Goal: Task Accomplishment & Management: Complete application form

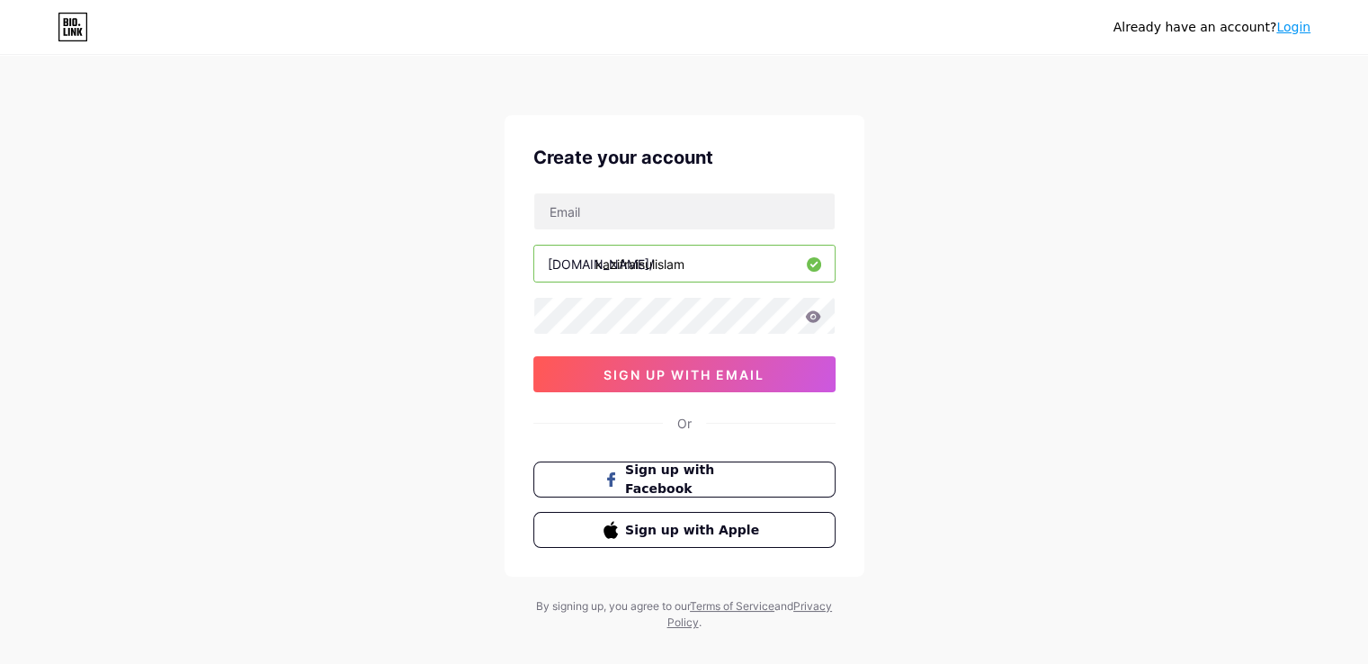
click at [740, 254] on input "kazifraisulislam" at bounding box center [684, 264] width 300 height 36
type input "k"
type input "kaziraisulislam"
click at [734, 380] on span "sign up with email" at bounding box center [684, 374] width 161 height 15
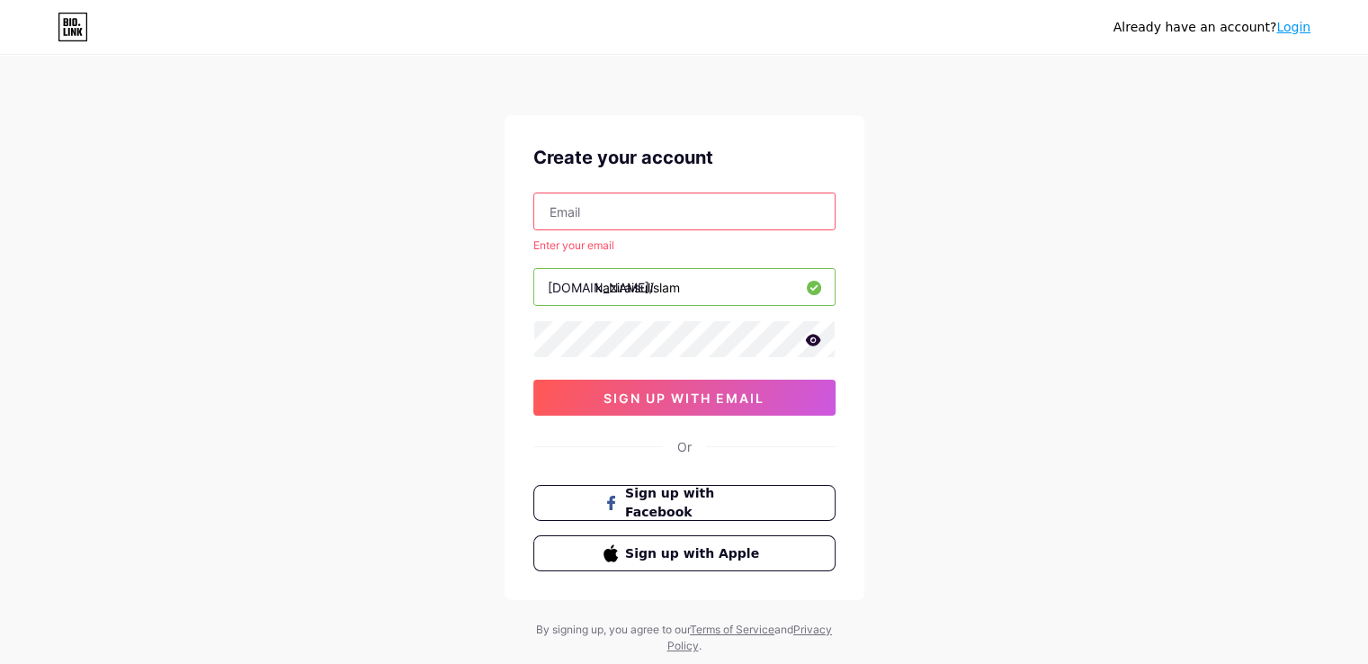
click at [671, 195] on input "text" at bounding box center [684, 211] width 300 height 36
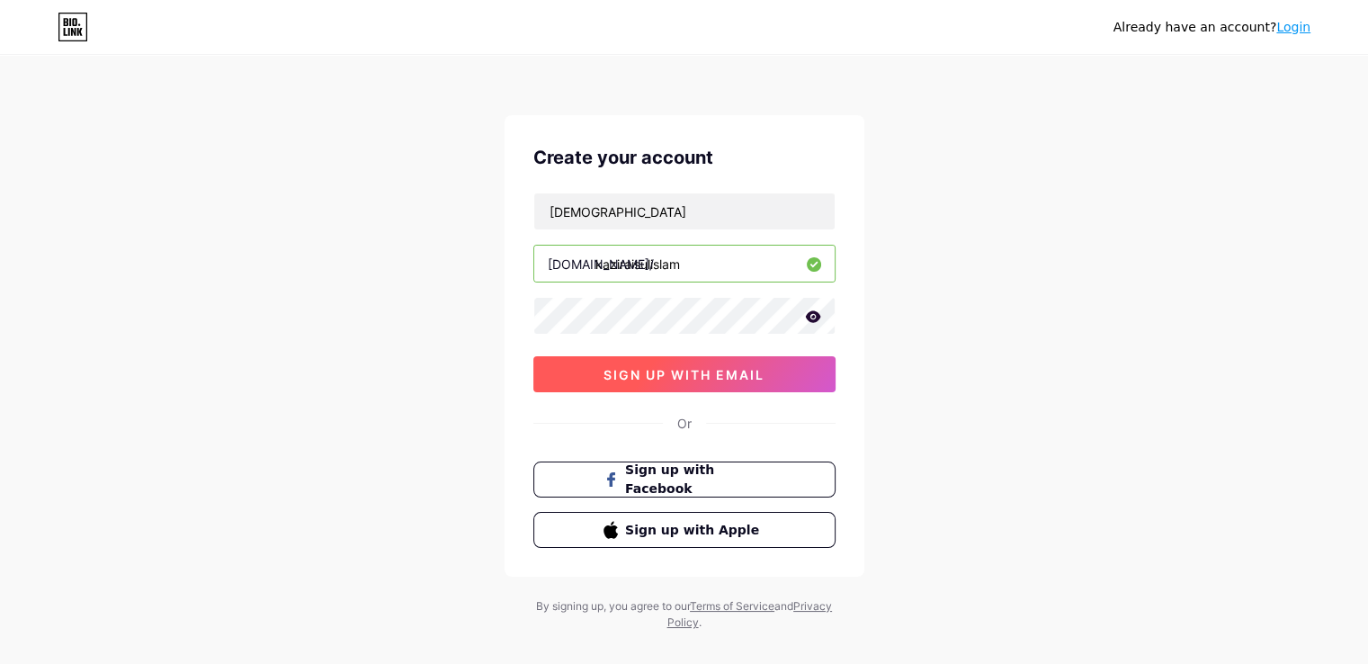
click at [693, 390] on button "sign up with email" at bounding box center [684, 374] width 302 height 36
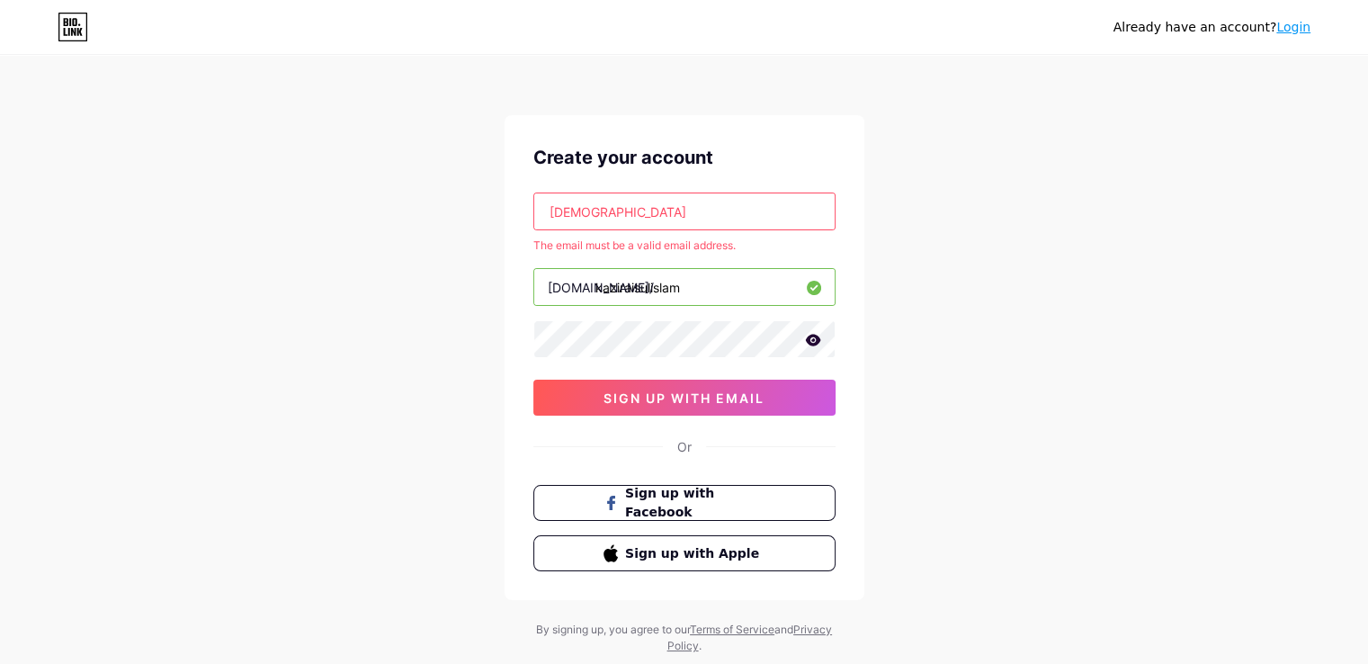
click at [680, 224] on input "[DEMOGRAPHIC_DATA]" at bounding box center [684, 211] width 300 height 36
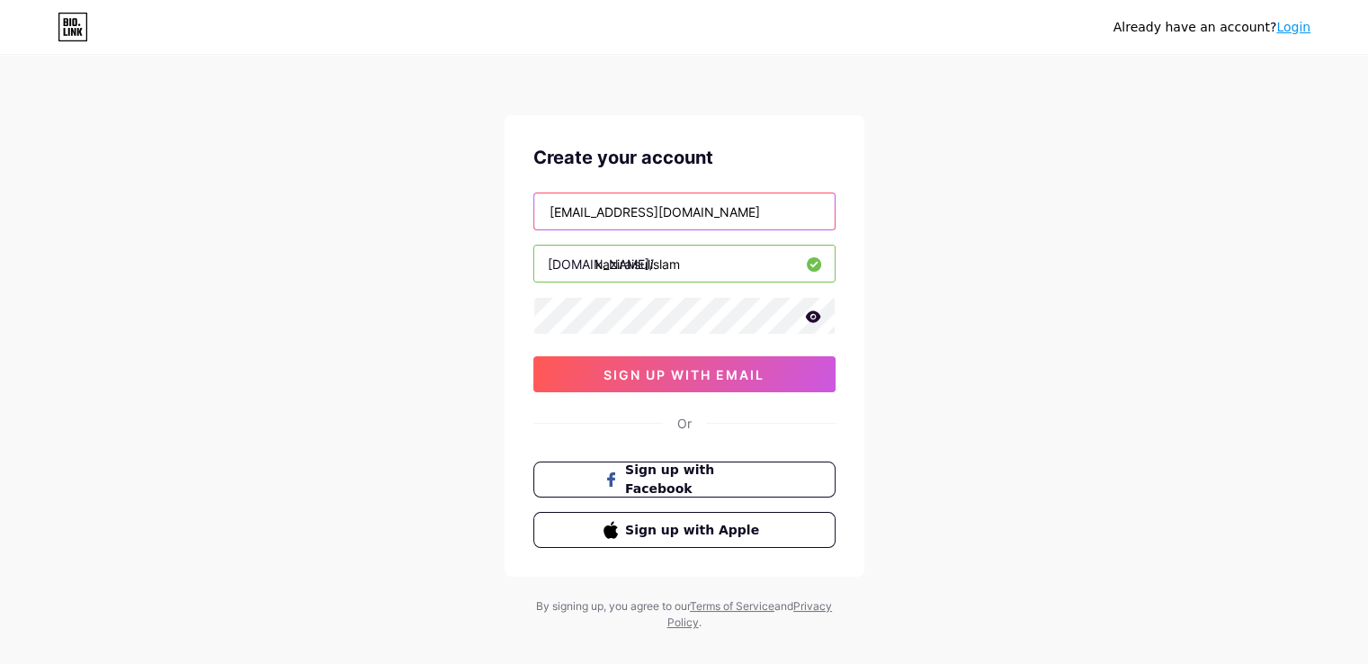
type input "[EMAIL_ADDRESS][DOMAIN_NAME]"
click at [623, 395] on div "Create your account [EMAIL_ADDRESS][DOMAIN_NAME] [DOMAIN_NAME]/ kaziraisulislam…" at bounding box center [685, 346] width 360 height 462
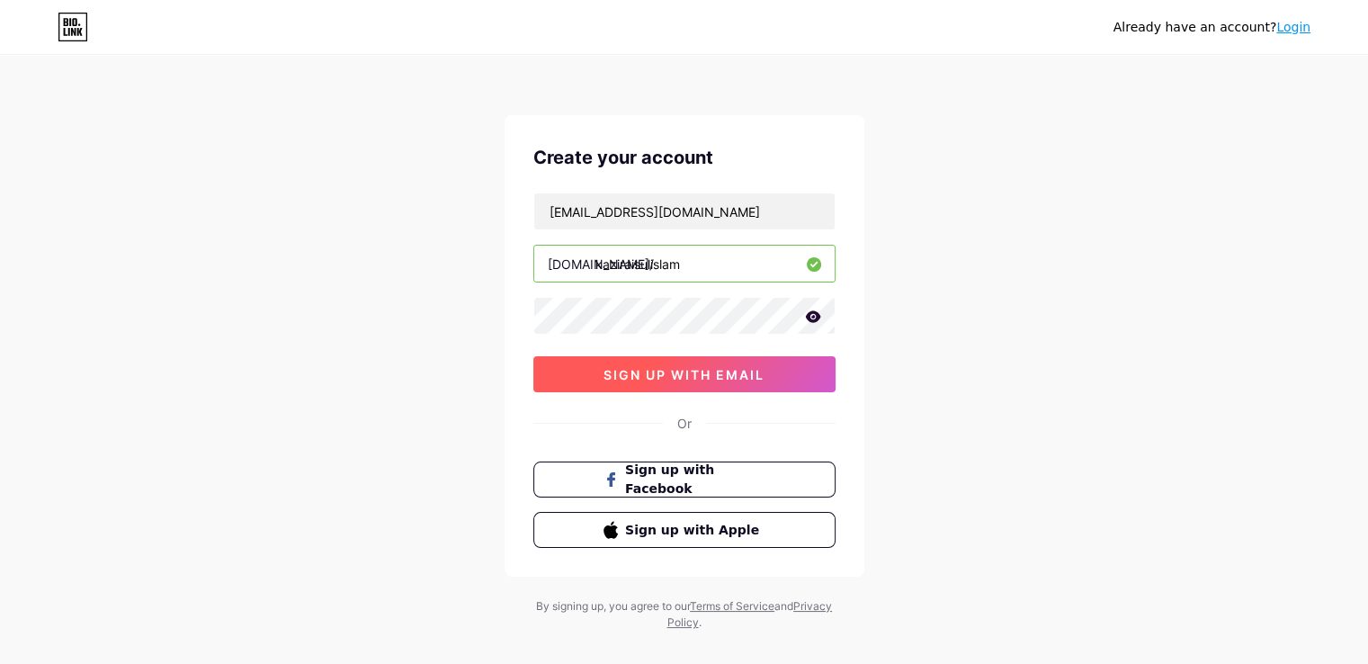
click at [677, 372] on span "sign up with email" at bounding box center [684, 374] width 161 height 15
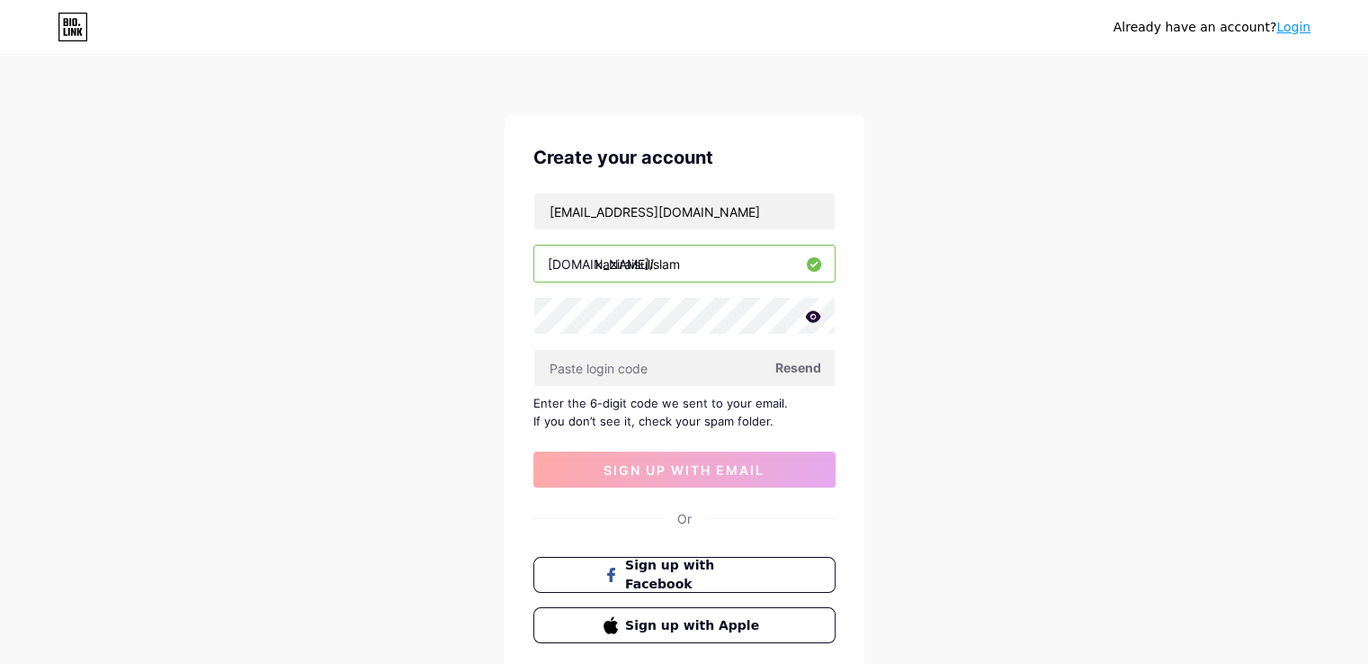
click at [792, 359] on span "Resend" at bounding box center [799, 367] width 46 height 19
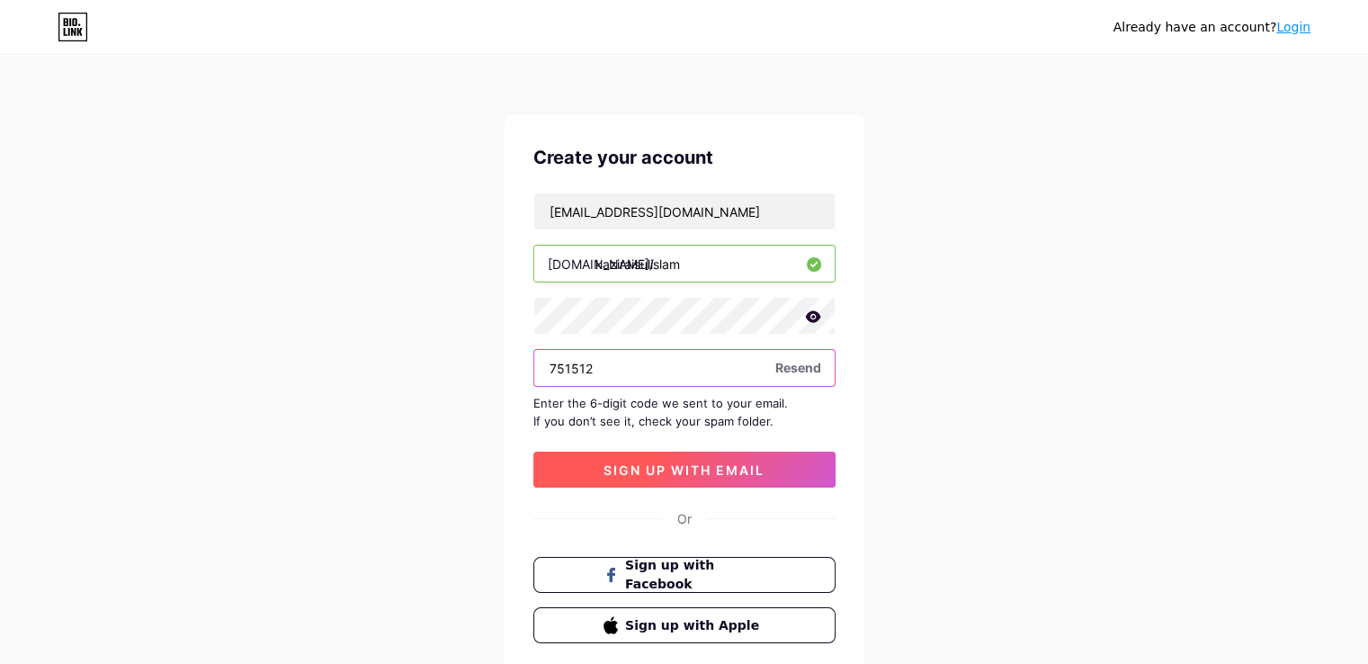
type input "751512"
click at [647, 457] on button "sign up with email" at bounding box center [684, 470] width 302 height 36
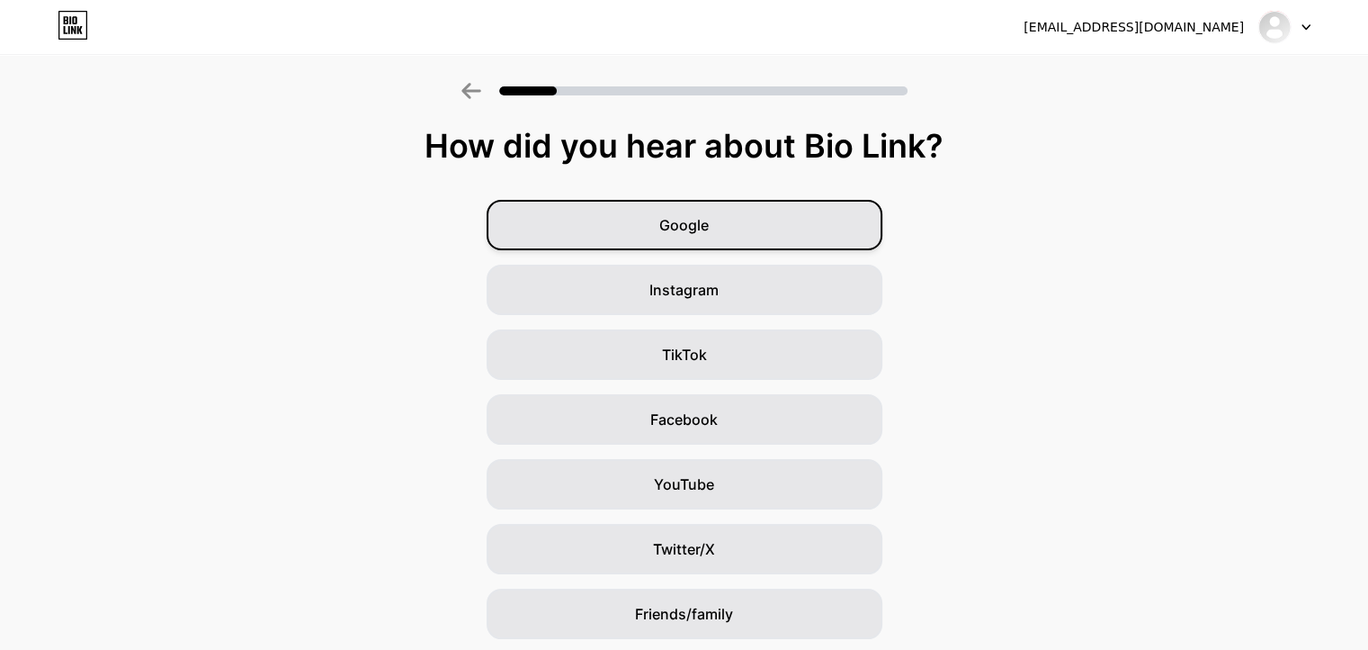
click at [738, 245] on div "Google" at bounding box center [685, 225] width 396 height 50
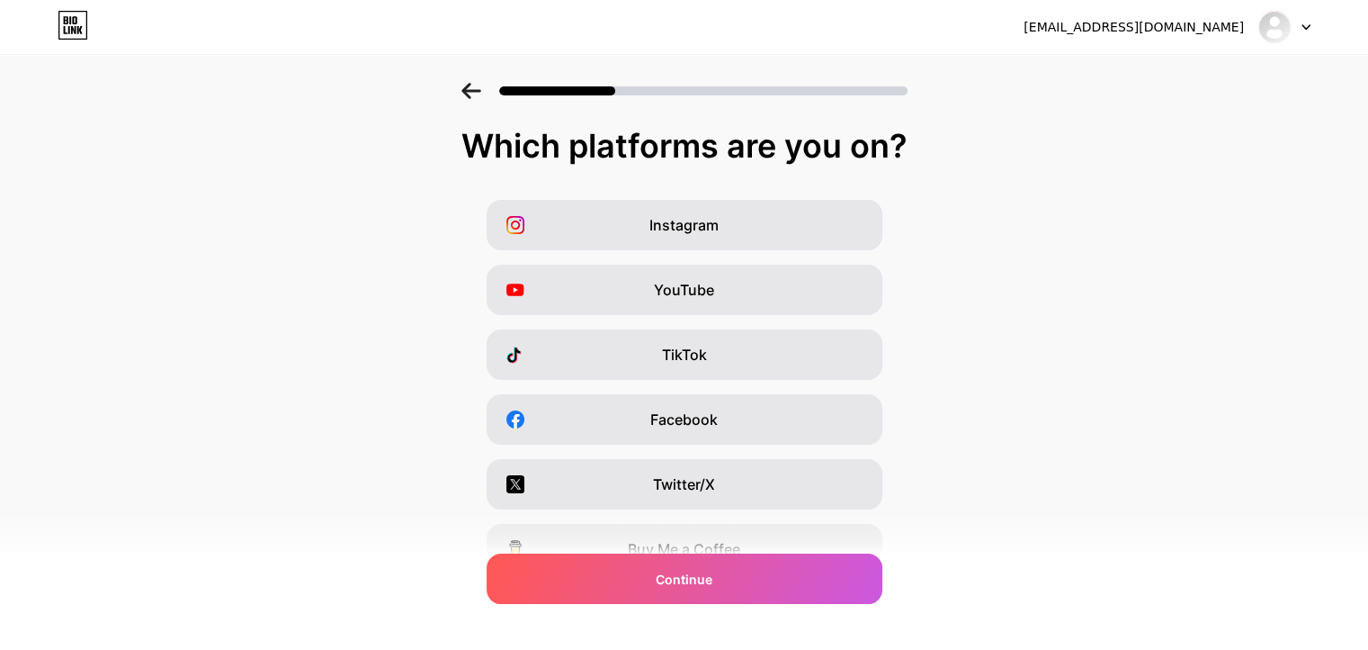
click at [738, 245] on div "Instagram" at bounding box center [685, 225] width 396 height 50
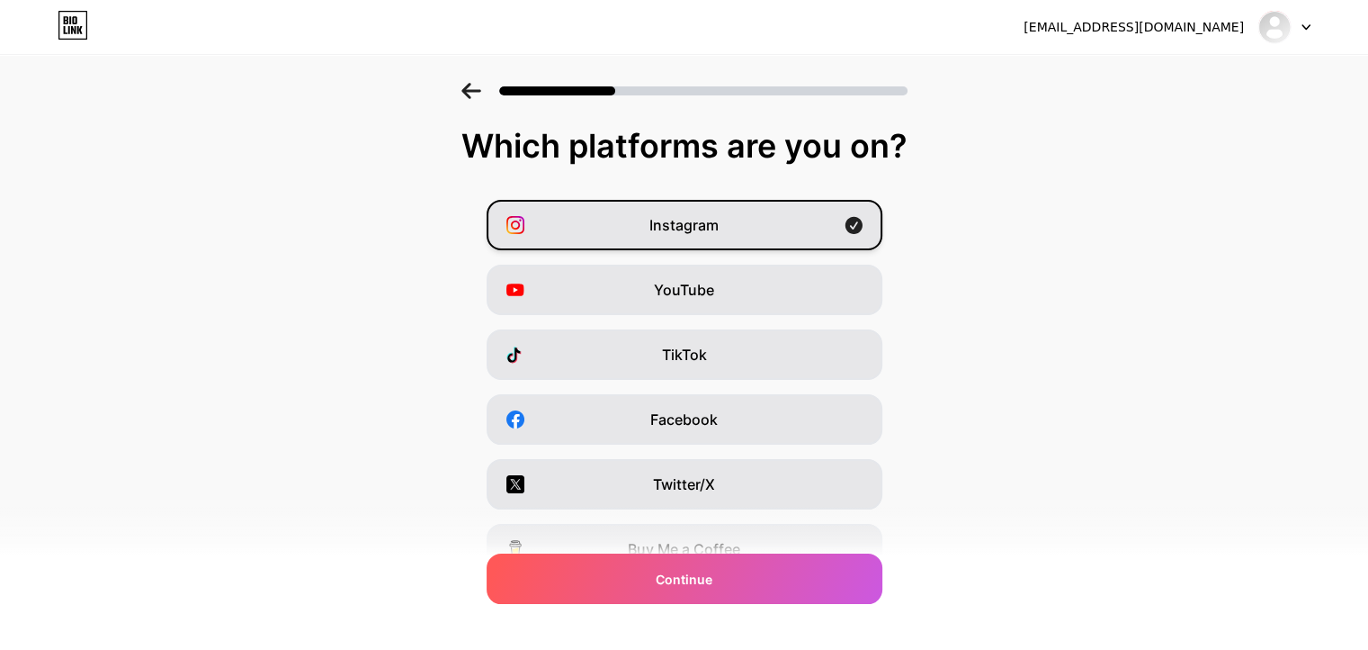
click at [797, 221] on div "Instagram" at bounding box center [685, 225] width 396 height 50
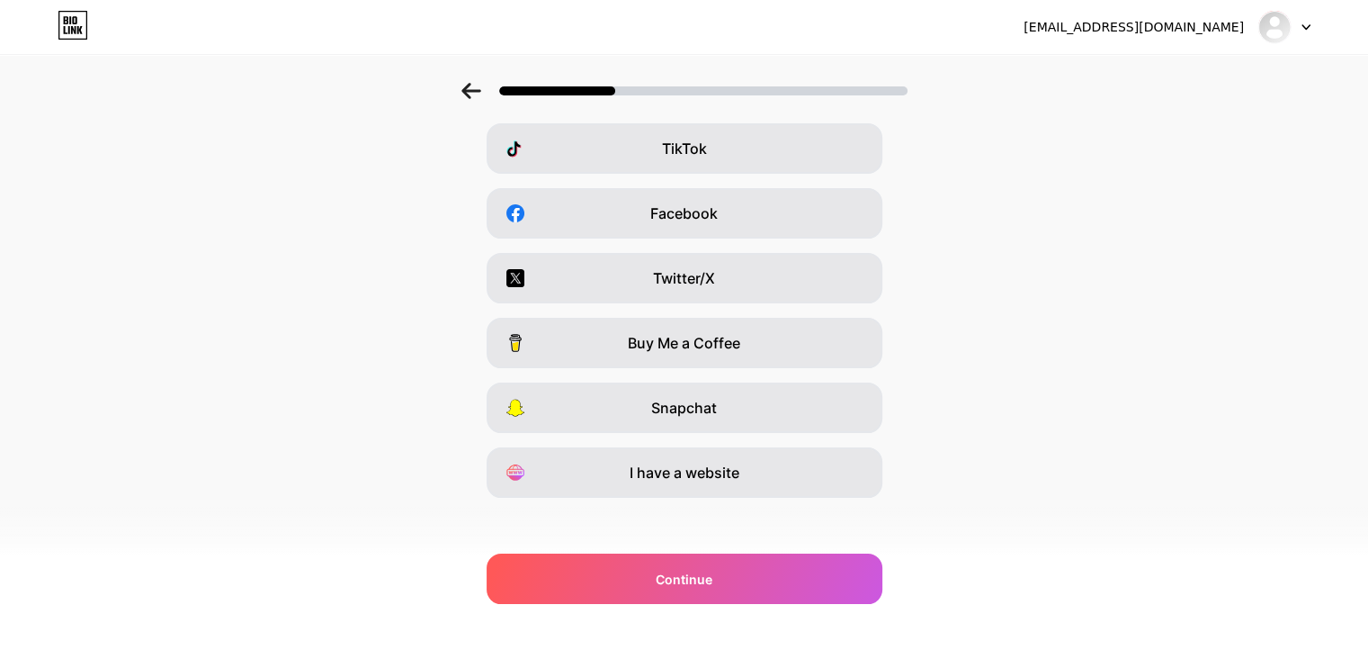
scroll to position [216, 0]
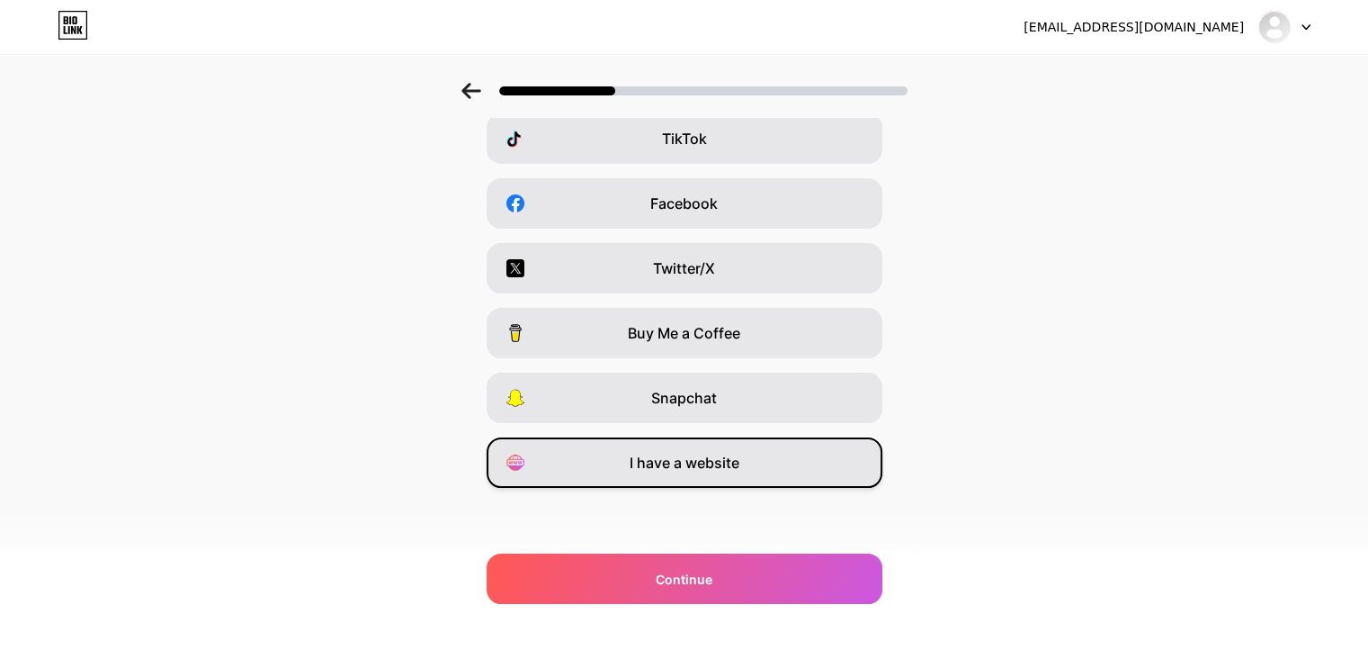
click at [656, 462] on span "I have a website" at bounding box center [685, 463] width 110 height 22
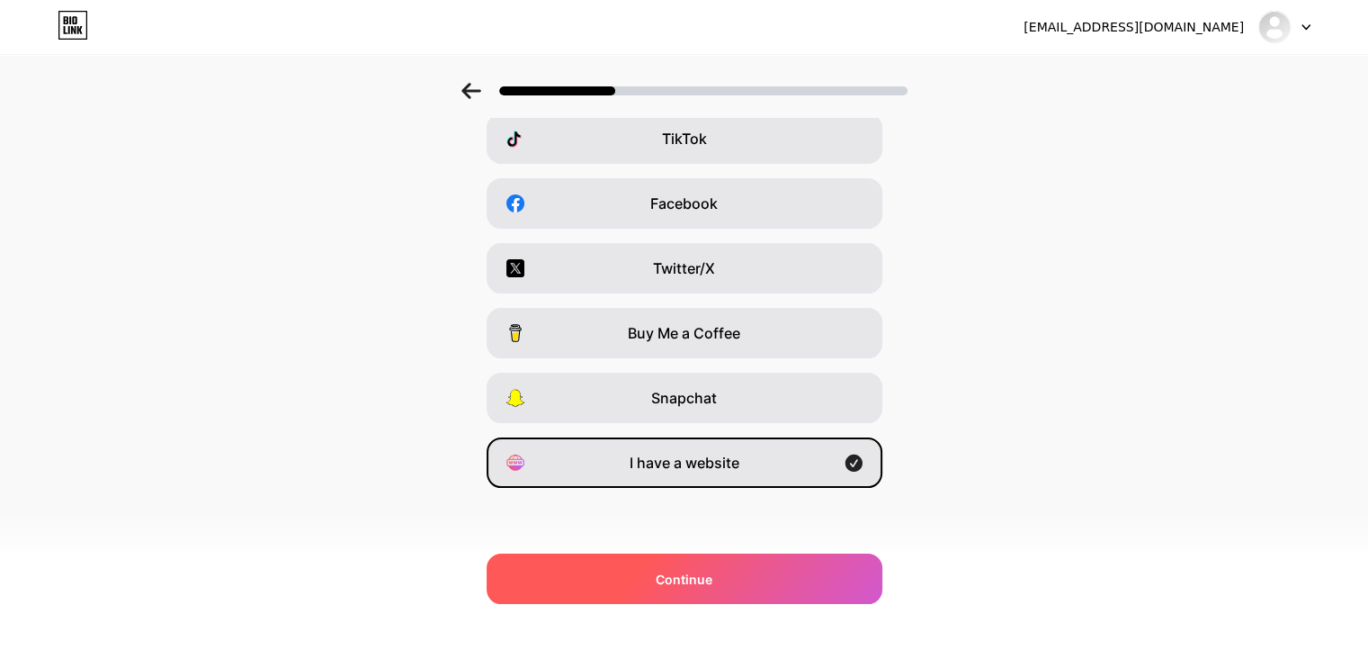
click at [731, 566] on div "Continue" at bounding box center [685, 578] width 396 height 50
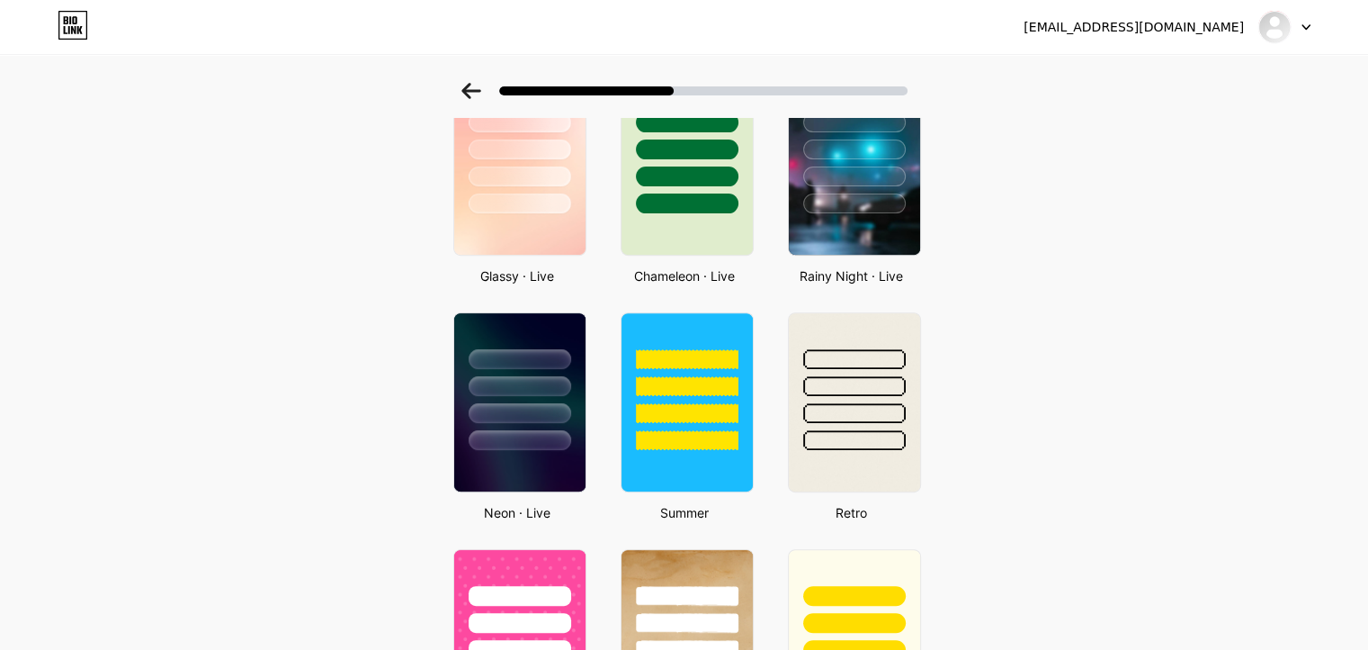
scroll to position [587, 0]
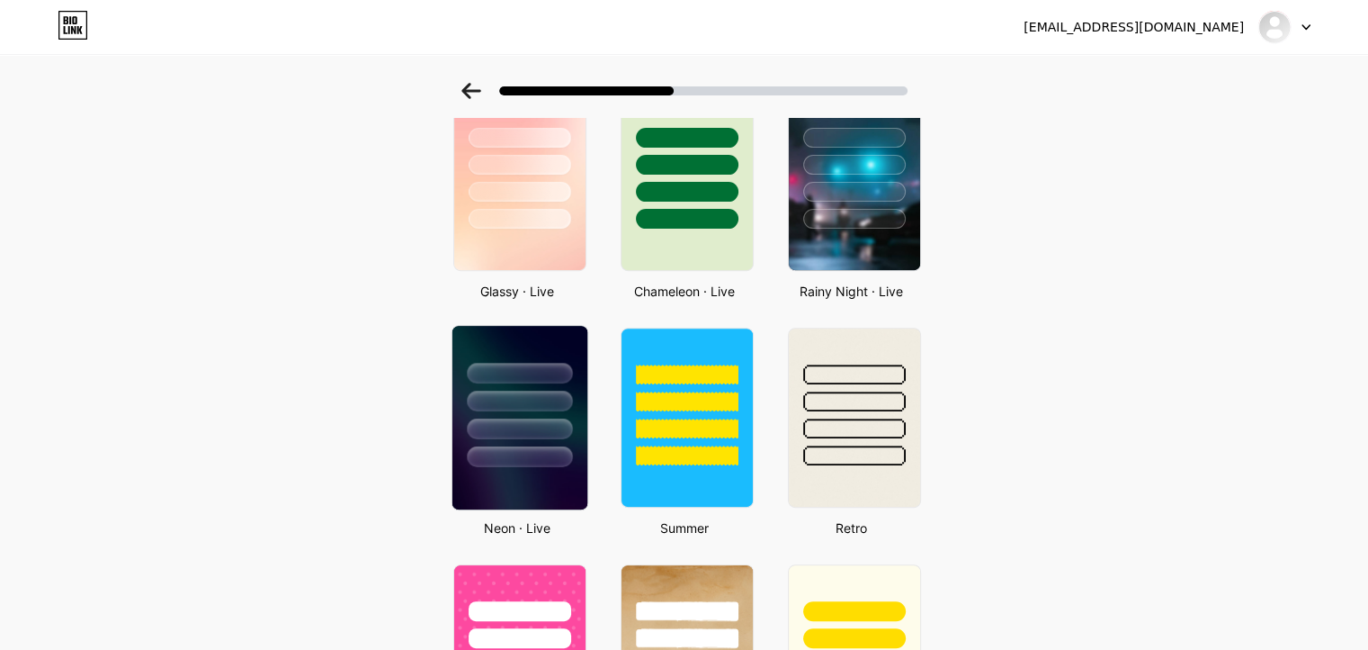
click at [507, 434] on div at bounding box center [519, 428] width 105 height 21
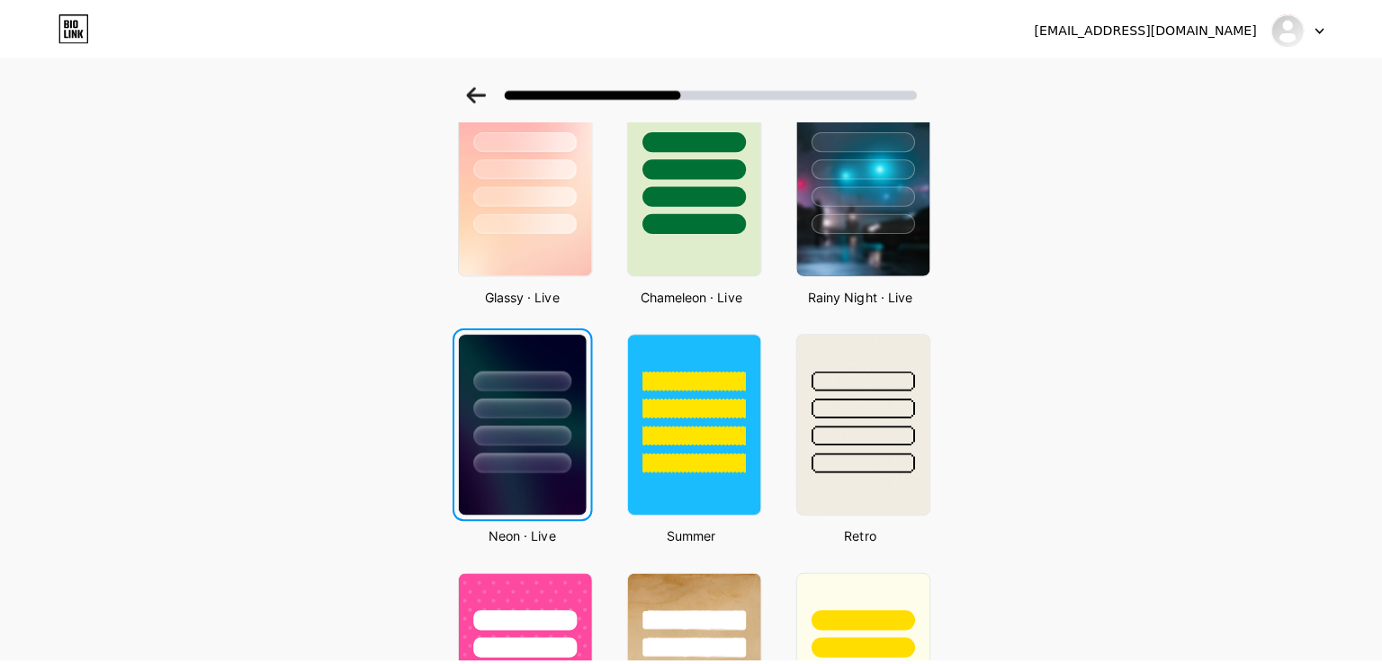
scroll to position [0, 0]
